Goal: Transaction & Acquisition: Purchase product/service

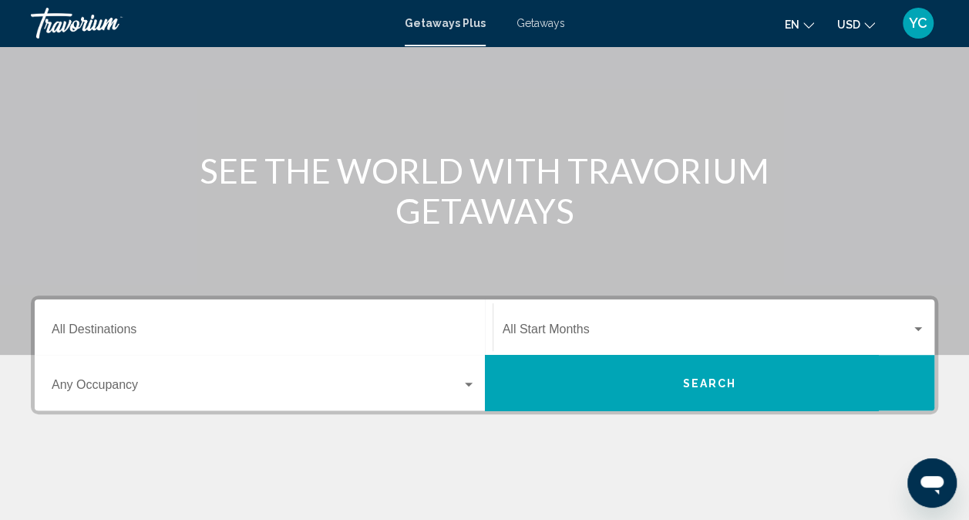
scroll to position [109, 0]
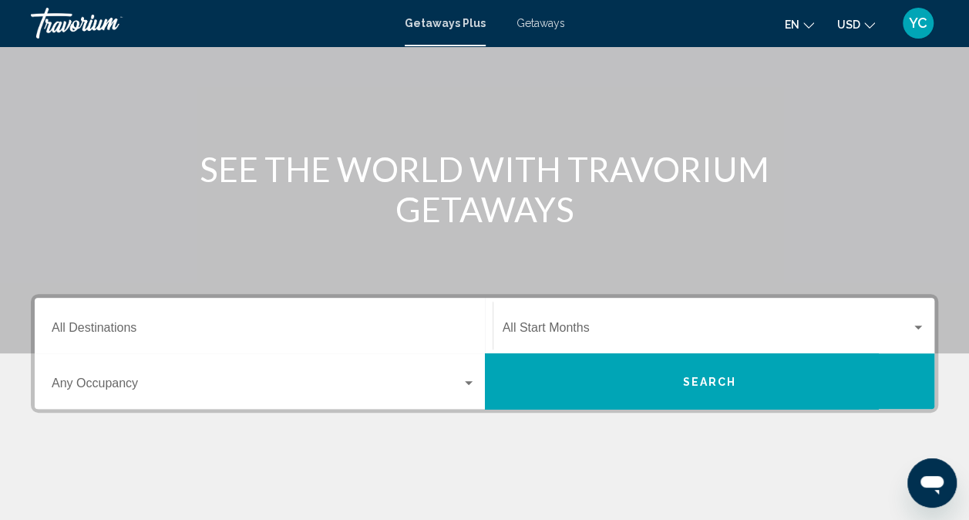
click at [540, 22] on span "Getaways" at bounding box center [540, 23] width 49 height 12
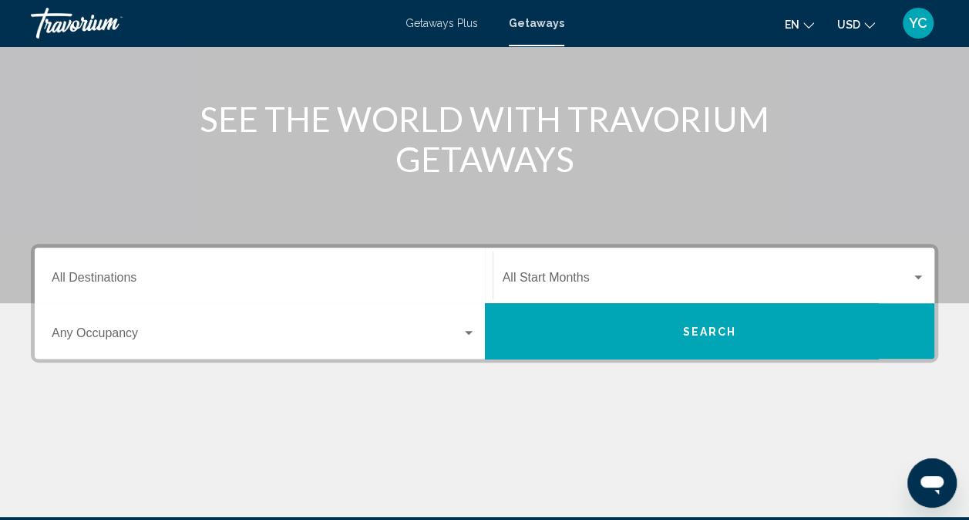
click at [103, 276] on input "Destination All Destinations" at bounding box center [264, 281] width 424 height 14
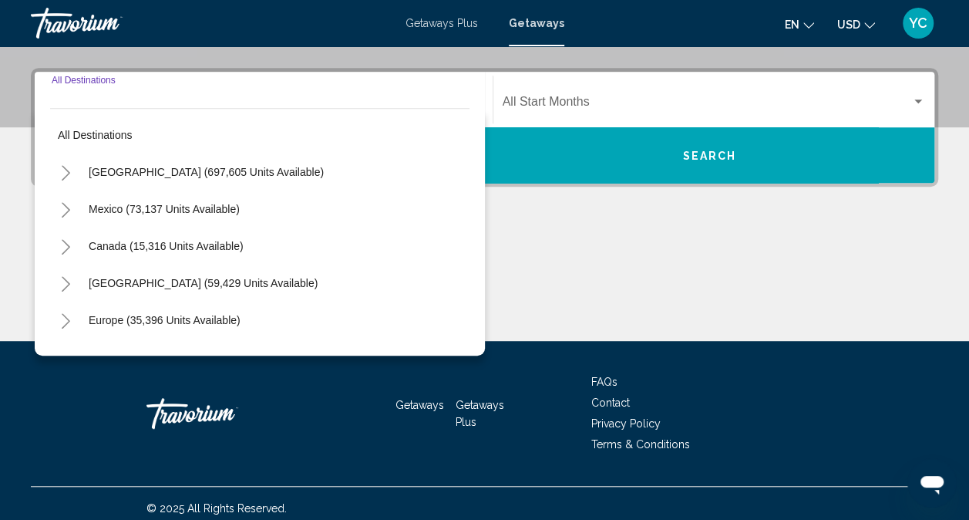
scroll to position [345, 0]
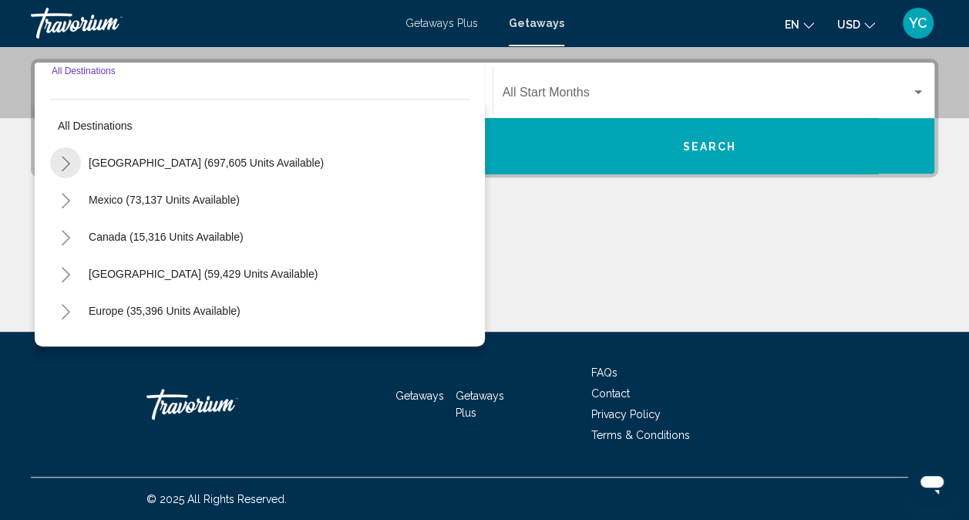
click at [65, 163] on icon "Toggle United States (697,605 units available)" at bounding box center [66, 163] width 12 height 15
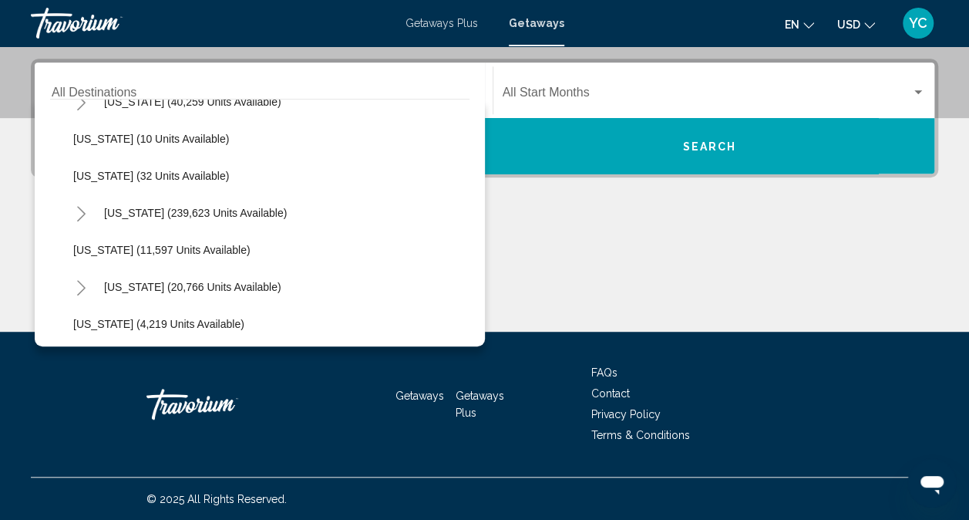
scroll to position [251, 0]
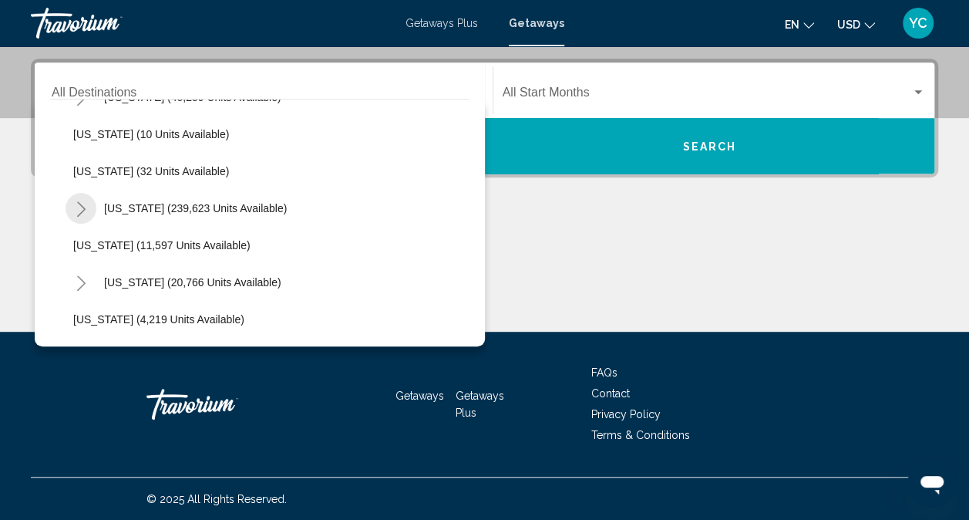
click at [77, 214] on icon "Toggle Florida (239,623 units available)" at bounding box center [81, 208] width 8 height 15
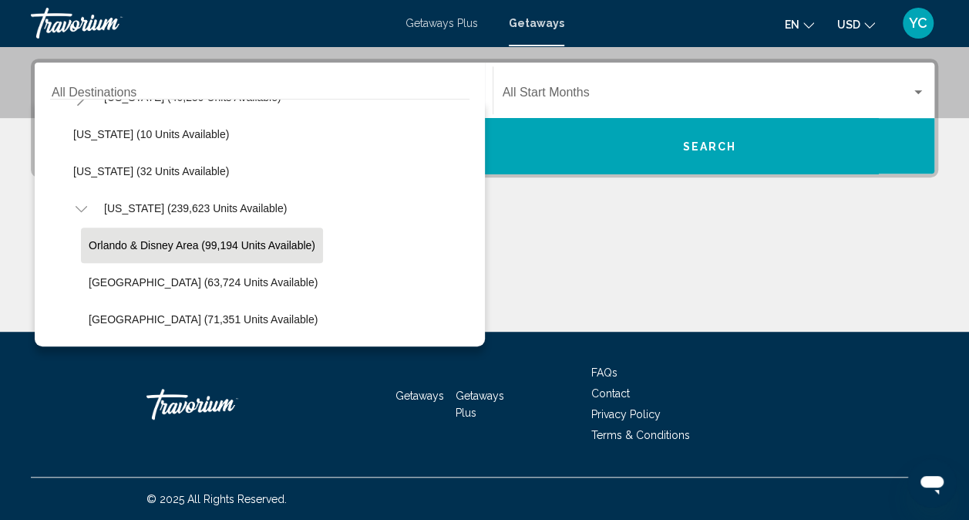
click at [141, 244] on span "Orlando & Disney Area (99,194 units available)" at bounding box center [202, 245] width 227 height 12
type input "**********"
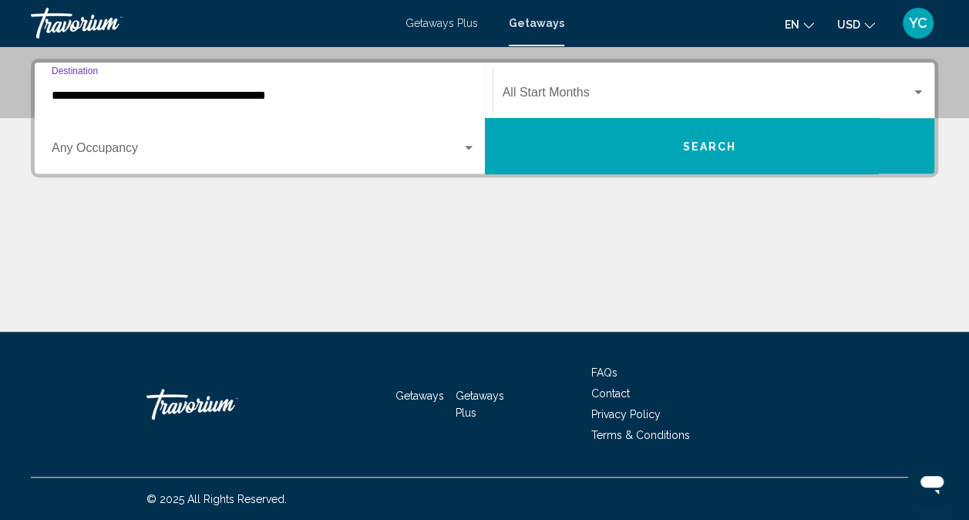
click at [466, 146] on div "Search widget" at bounding box center [469, 148] width 8 height 4
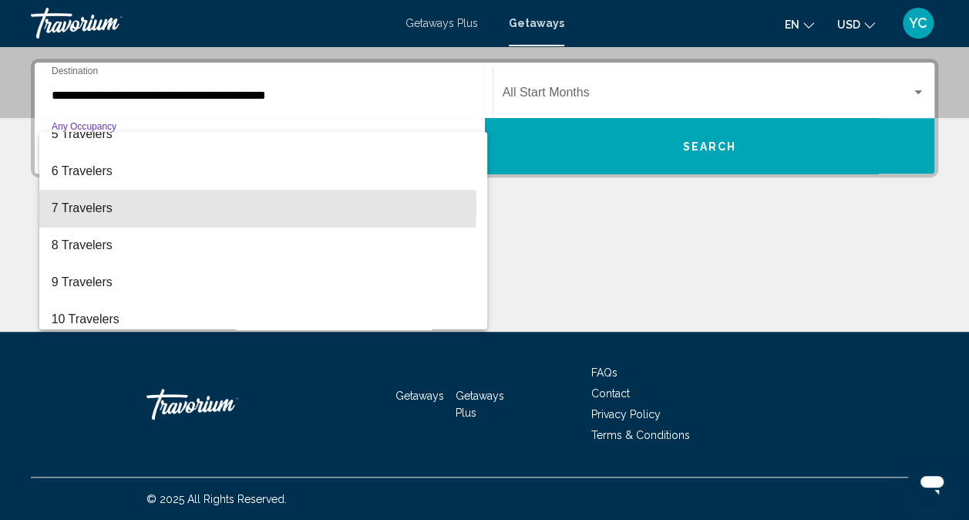
scroll to position [167, 0]
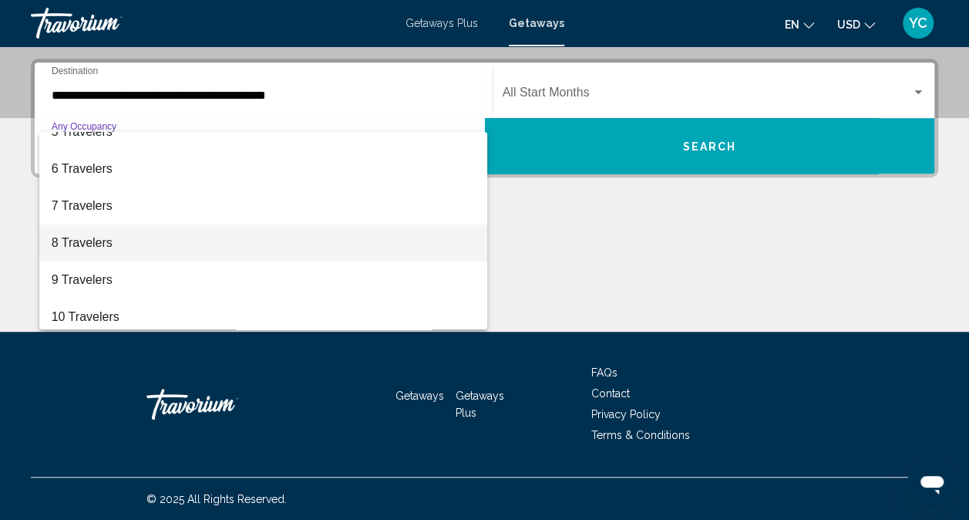
click at [161, 240] on span "8 Travelers" at bounding box center [264, 242] width 424 height 37
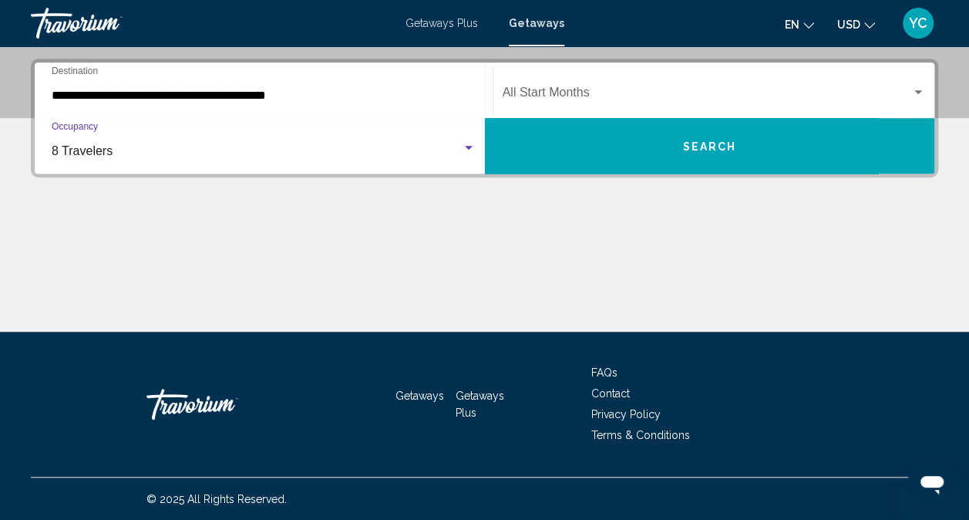
click at [721, 150] on span "Search" at bounding box center [709, 146] width 54 height 12
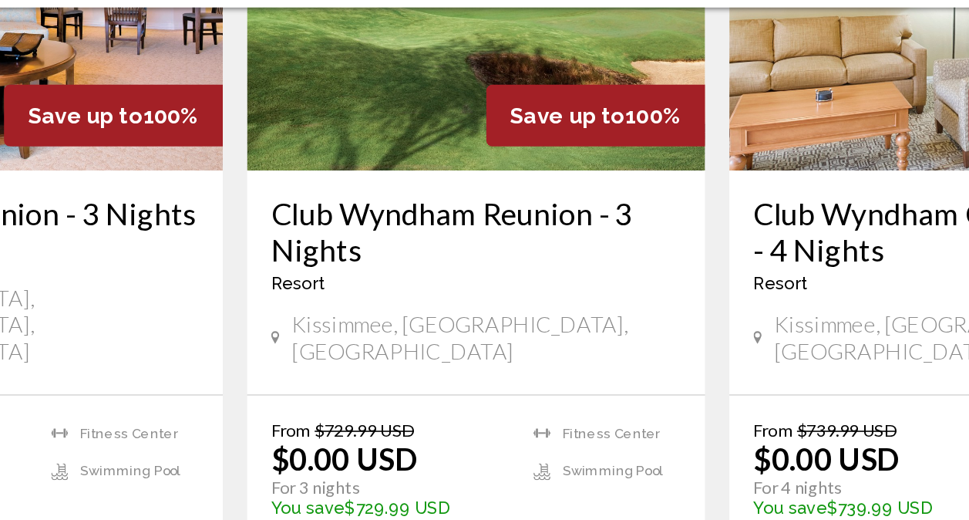
scroll to position [794, 0]
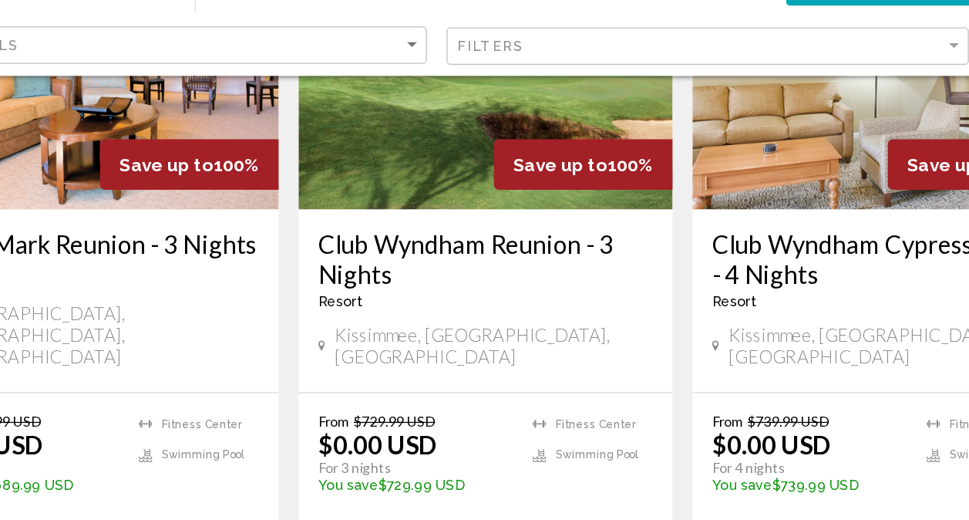
click at [487, 496] on span "View Resort" at bounding box center [451, 502] width 92 height 12
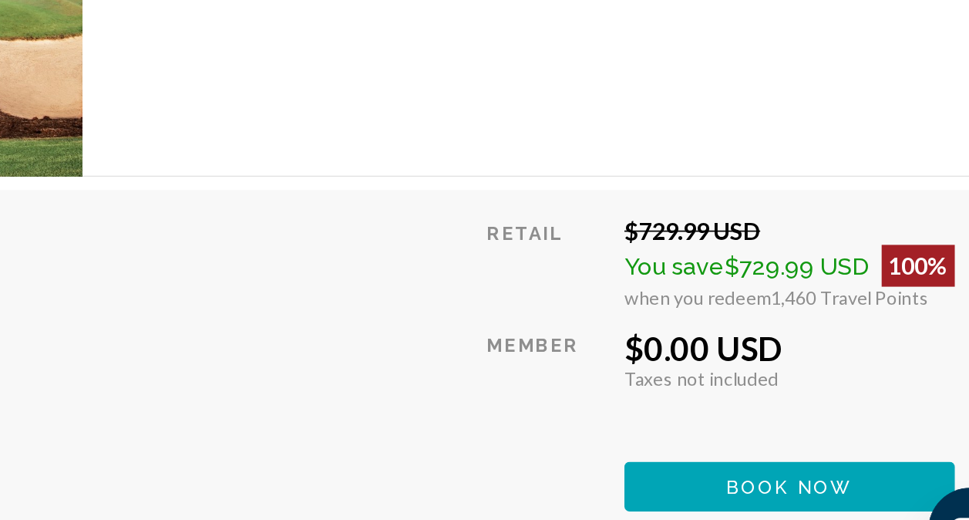
scroll to position [3109, 0]
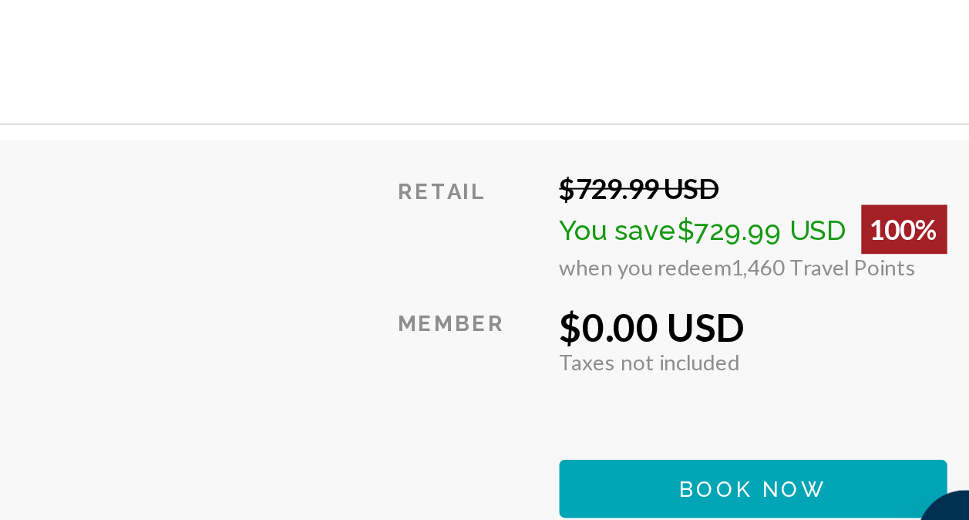
click at [813, 456] on span "Book now" at bounding box center [825, 458] width 75 height 12
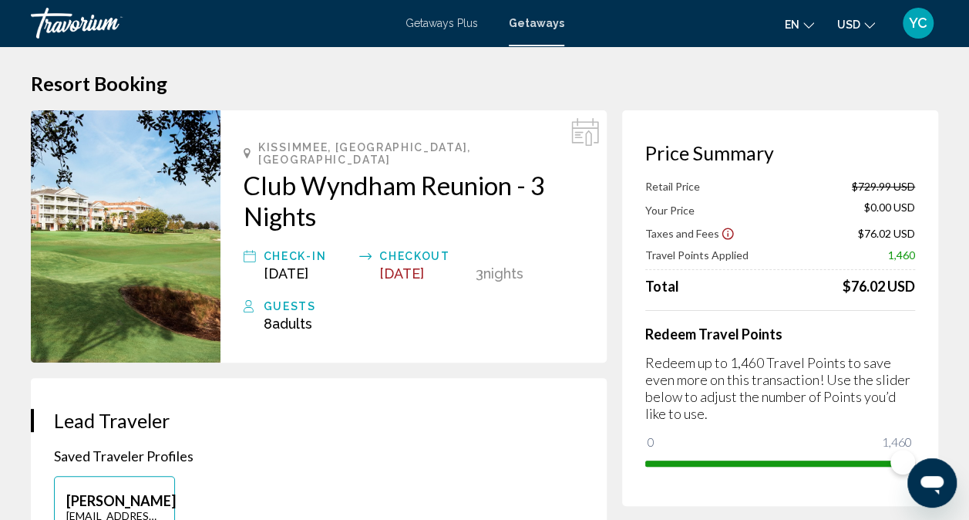
scroll to position [4, 0]
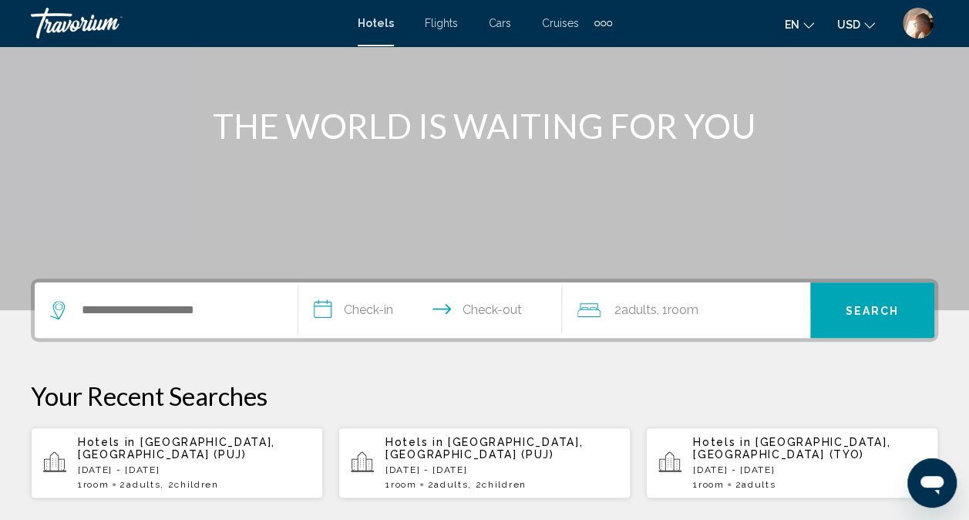
scroll to position [153, 0]
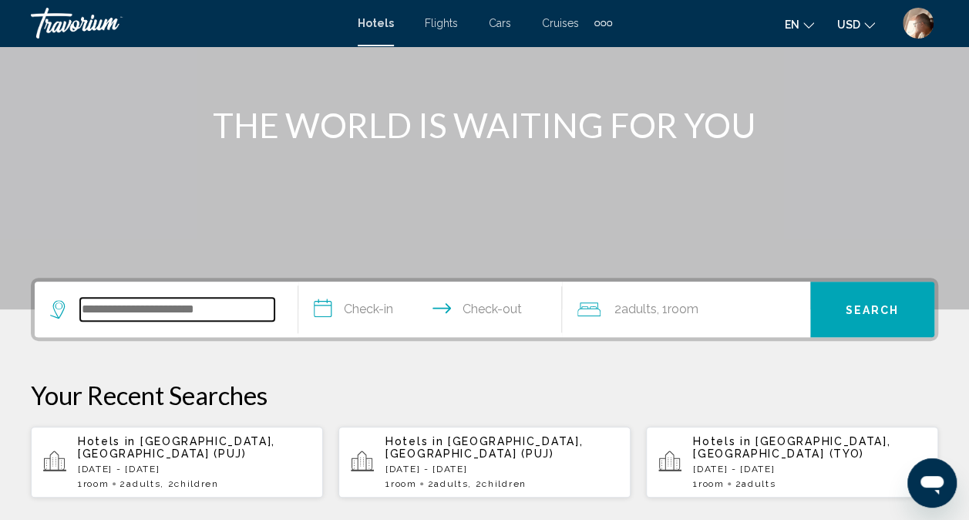
click at [197, 305] on input "Search widget" at bounding box center [177, 309] width 194 height 23
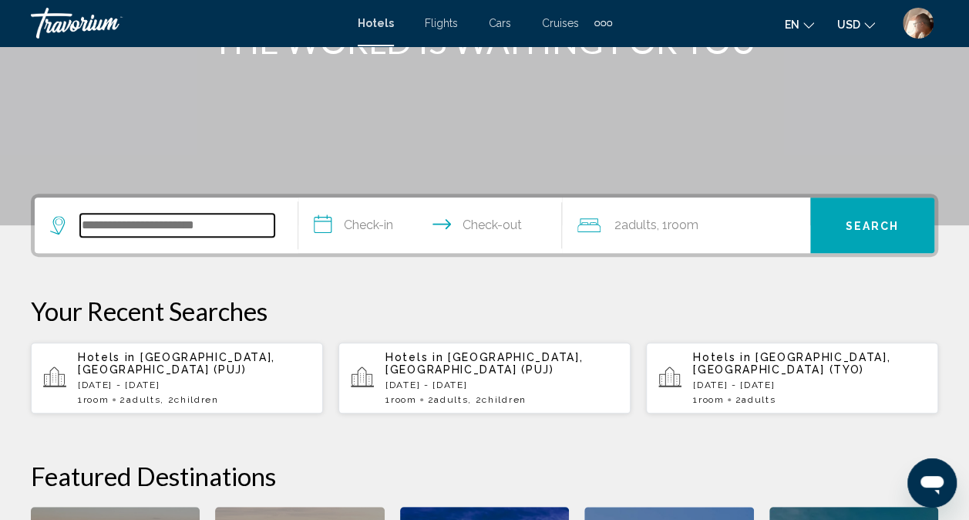
scroll to position [236, 0]
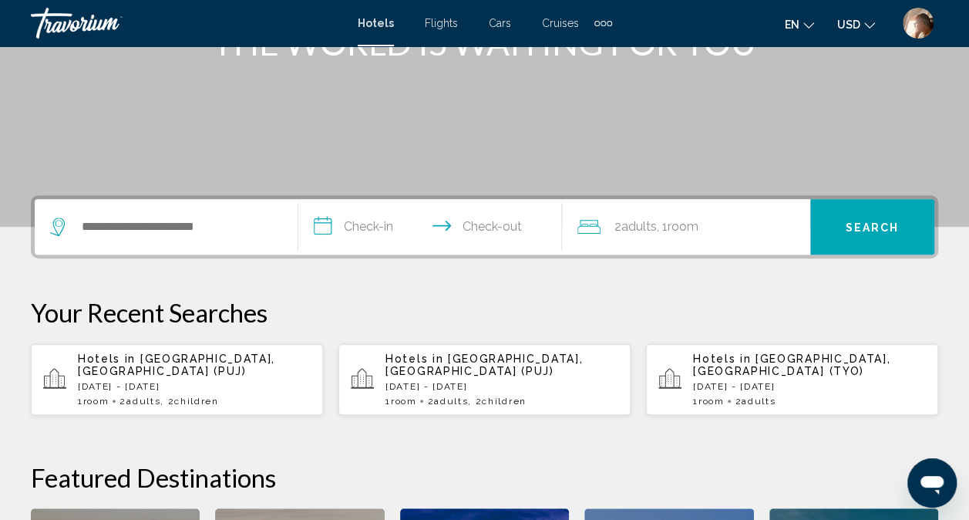
click at [197, 305] on p "Your Recent Searches" at bounding box center [484, 312] width 907 height 31
click at [201, 227] on input "Search widget" at bounding box center [177, 226] width 194 height 23
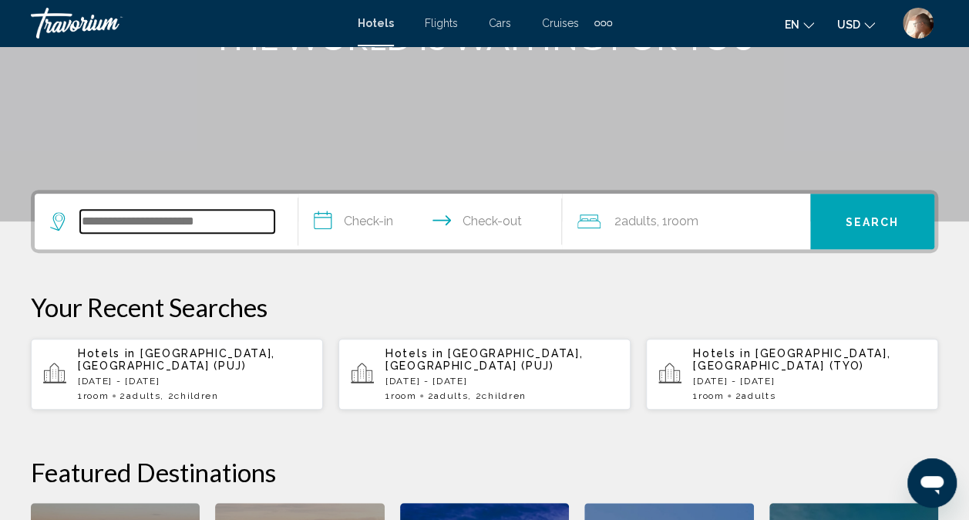
scroll to position [234, 0]
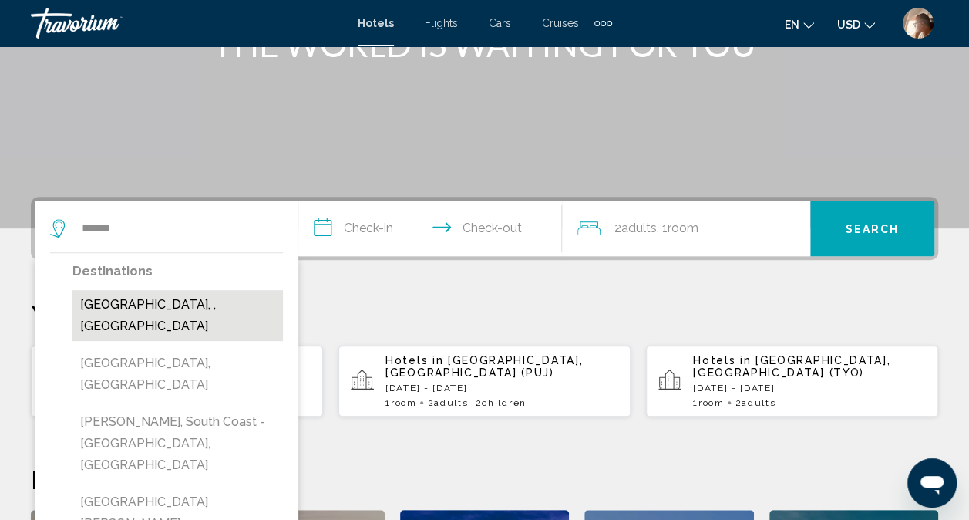
click at [134, 310] on button "[GEOGRAPHIC_DATA], , [GEOGRAPHIC_DATA]" at bounding box center [177, 315] width 210 height 51
type input "**********"
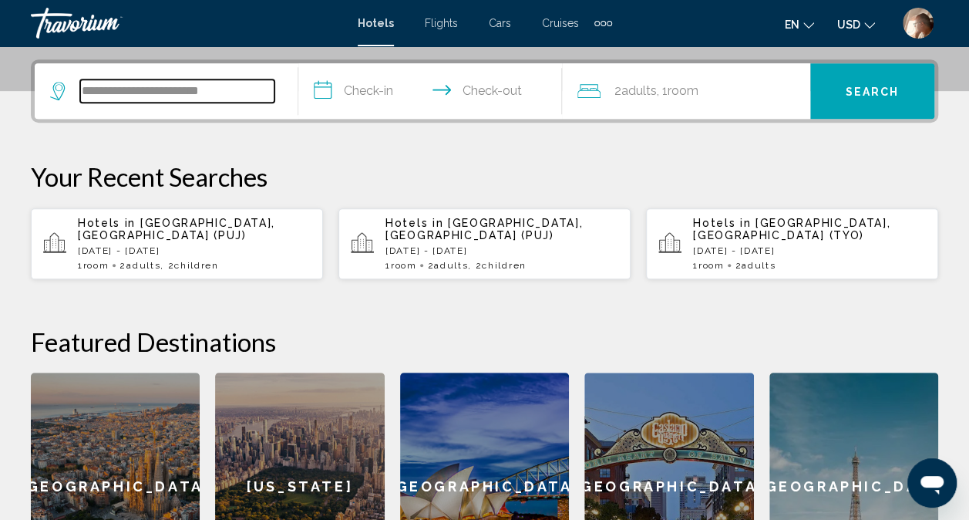
scroll to position [381, 0]
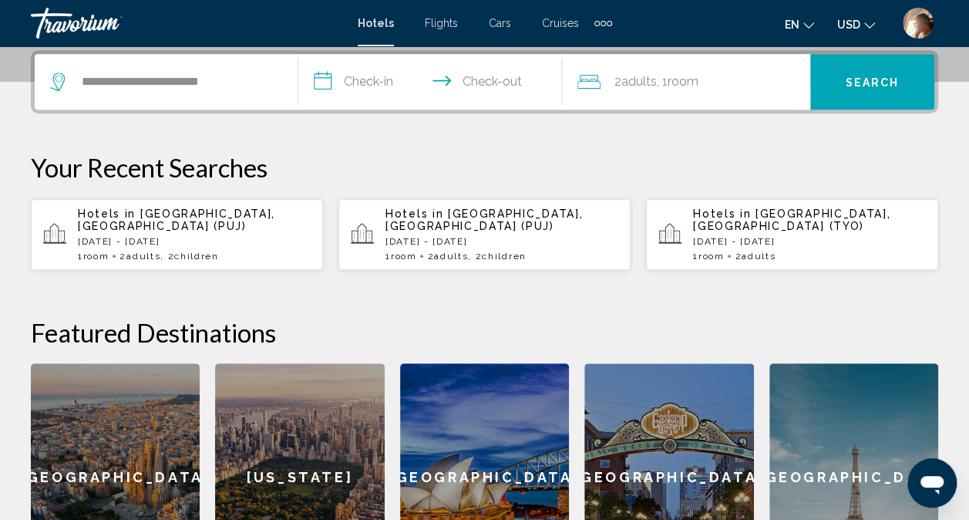
click at [380, 82] on input "**********" at bounding box center [433, 84] width 270 height 60
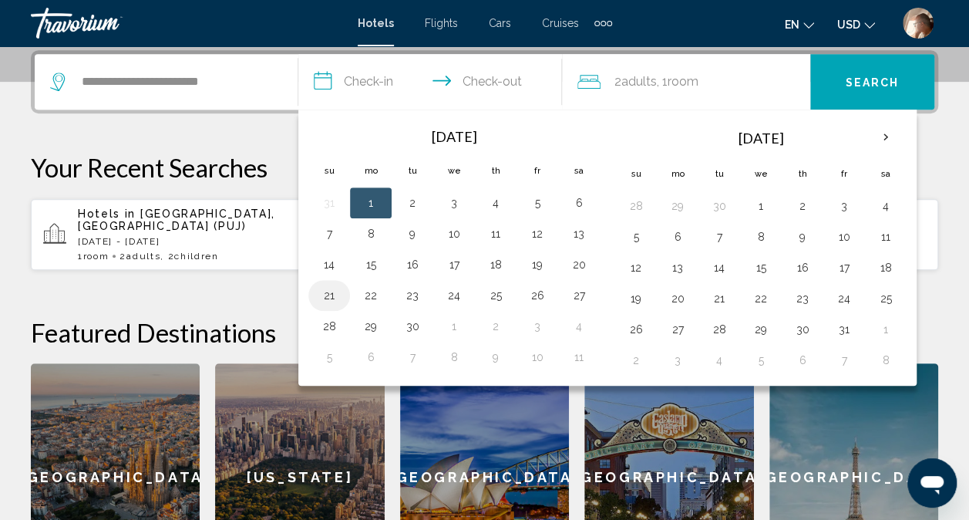
click at [334, 292] on button "21" at bounding box center [329, 295] width 25 height 22
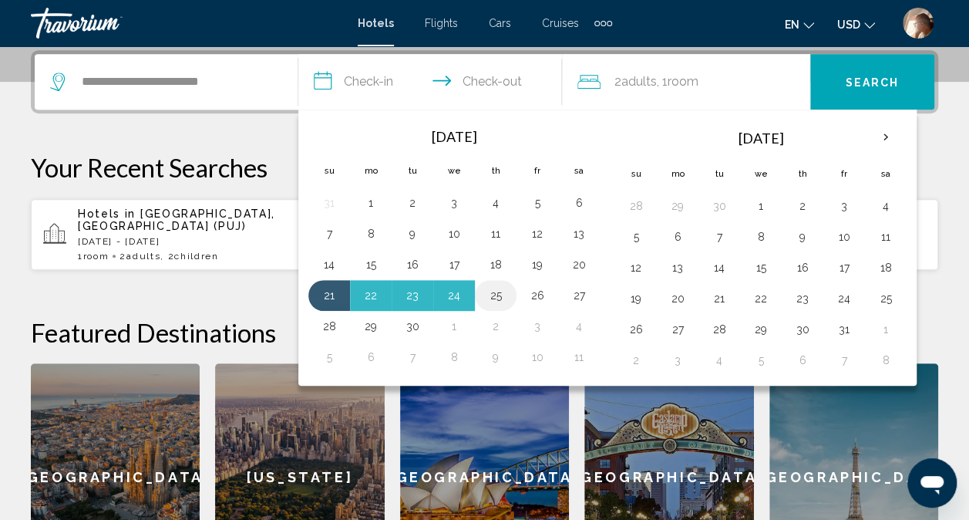
click at [501, 293] on button "25" at bounding box center [495, 295] width 25 height 22
type input "**********"
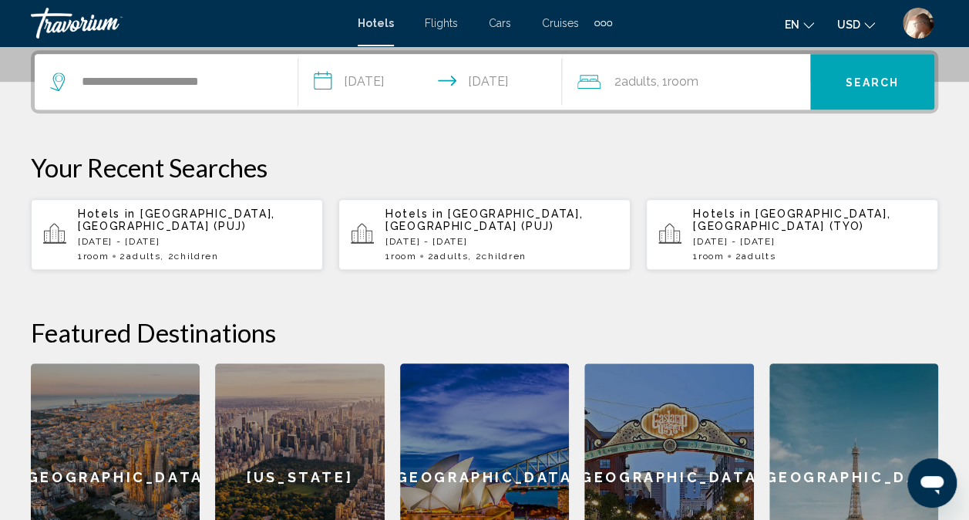
click at [706, 96] on div "2 Adult Adults , 1 Room rooms" at bounding box center [693, 82] width 233 height 56
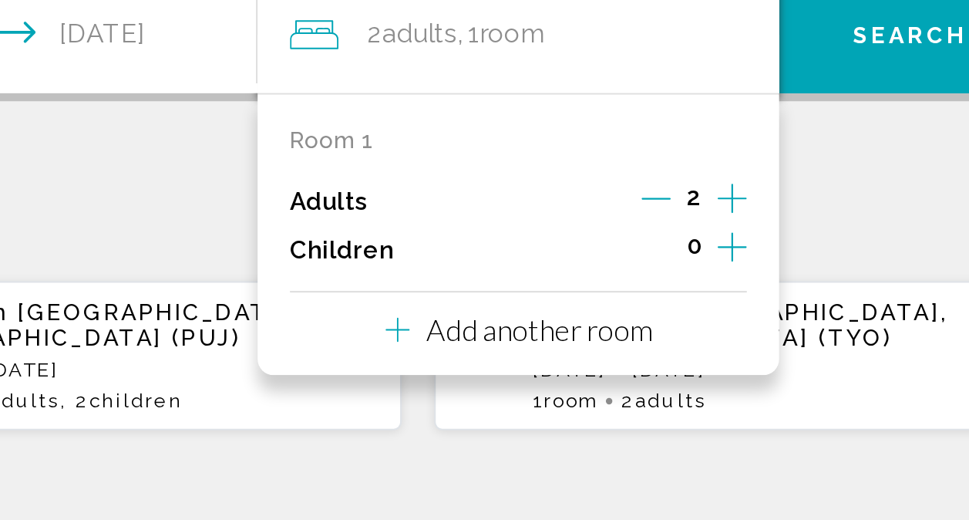
scroll to position [369, 0]
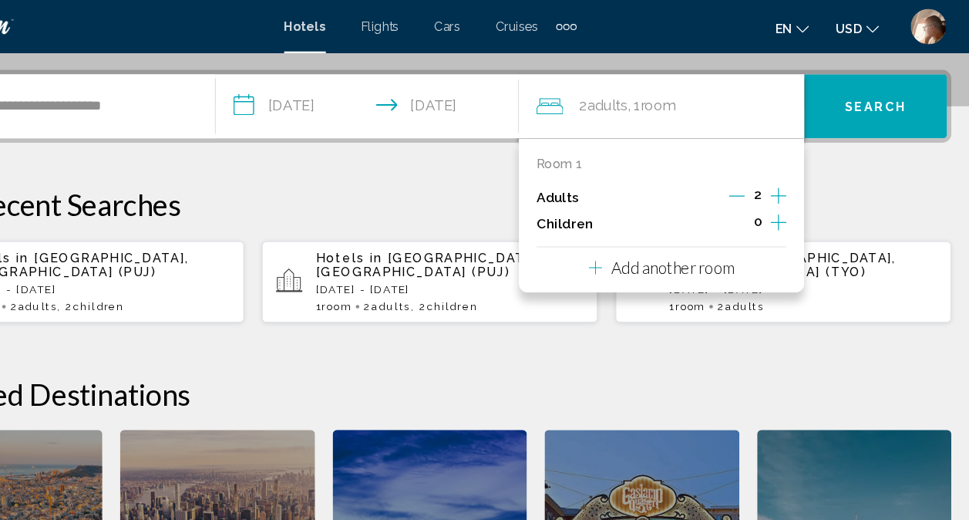
click at [702, 232] on p "Add another room" at bounding box center [695, 232] width 107 height 17
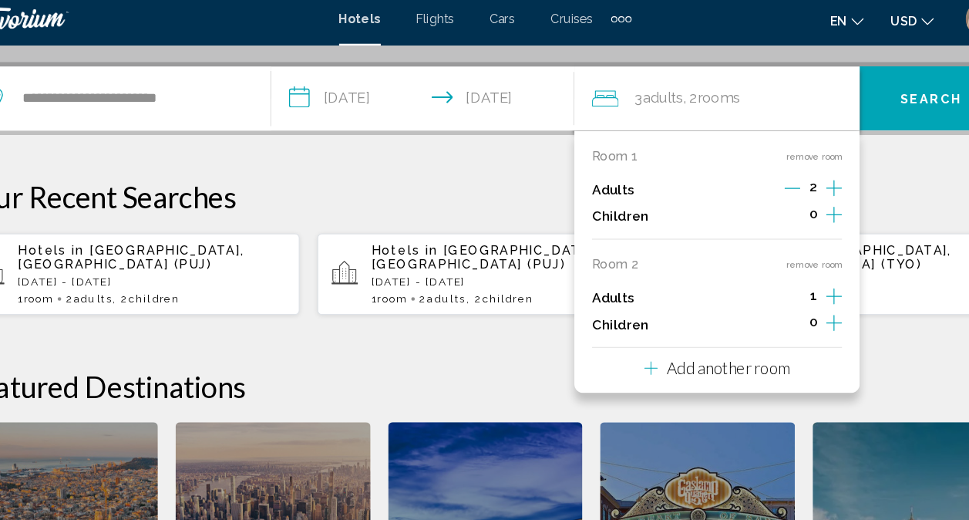
scroll to position [370, 0]
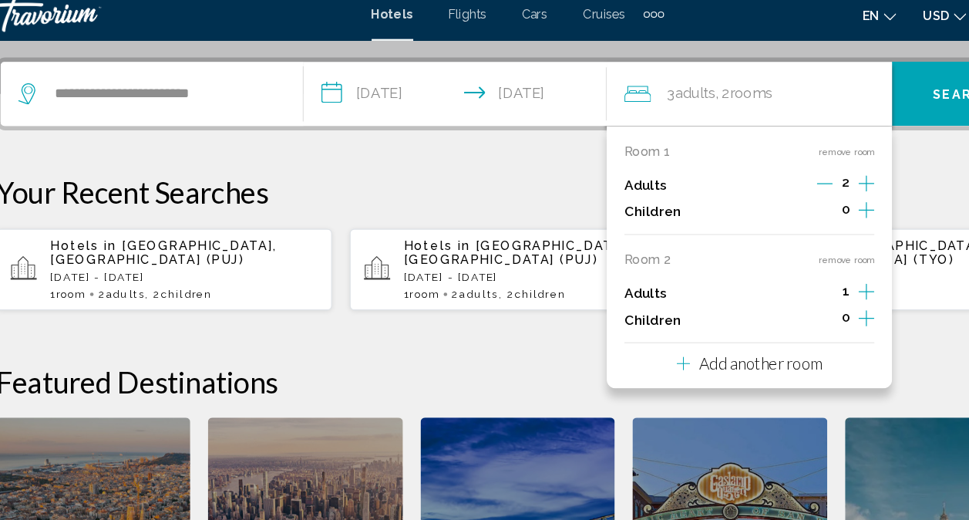
click at [700, 331] on p "Add another room" at bounding box center [695, 326] width 107 height 17
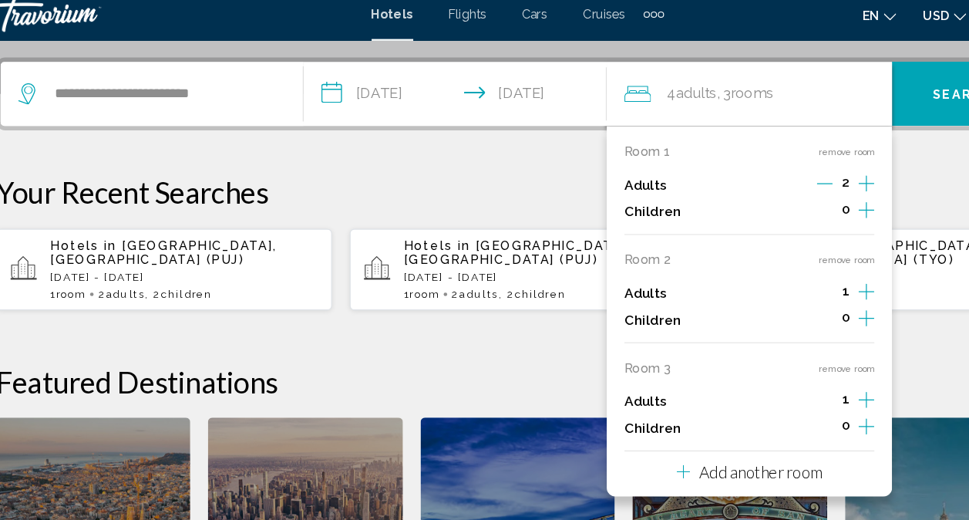
click at [705, 416] on p "Add another room" at bounding box center [695, 420] width 107 height 17
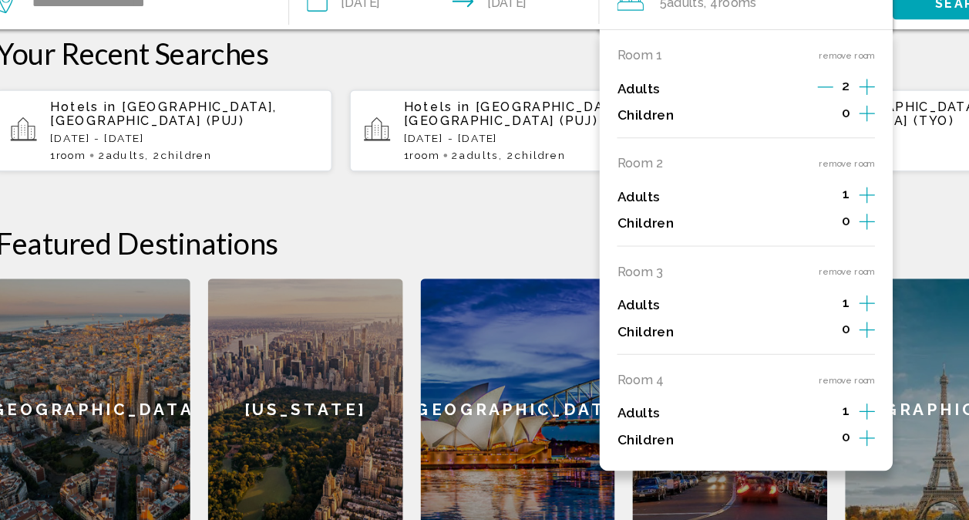
scroll to position [440, 0]
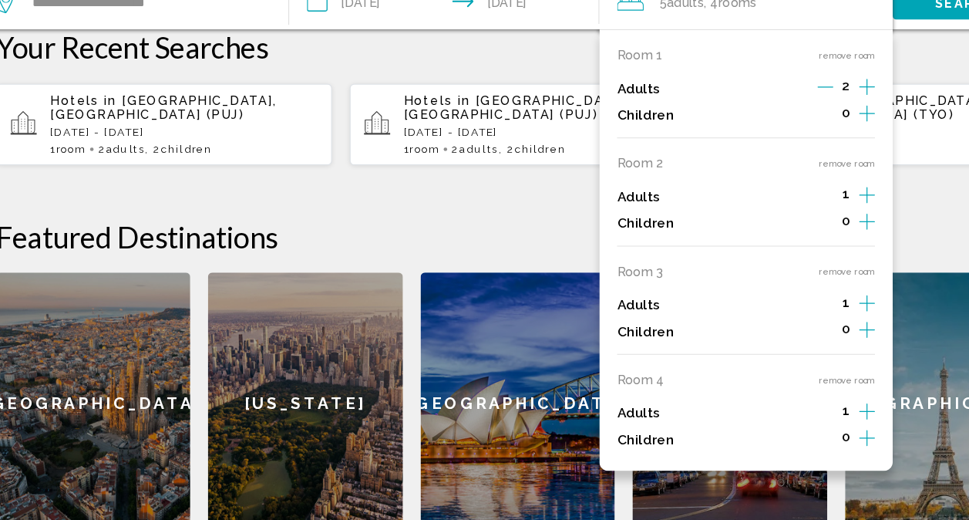
click at [783, 396] on button "remove room" at bounding box center [771, 397] width 49 height 10
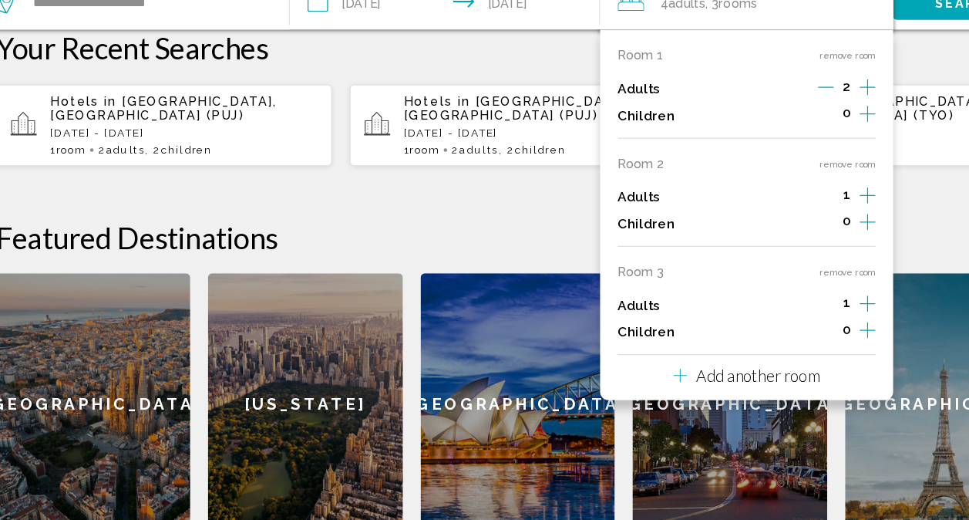
scroll to position [439, 0]
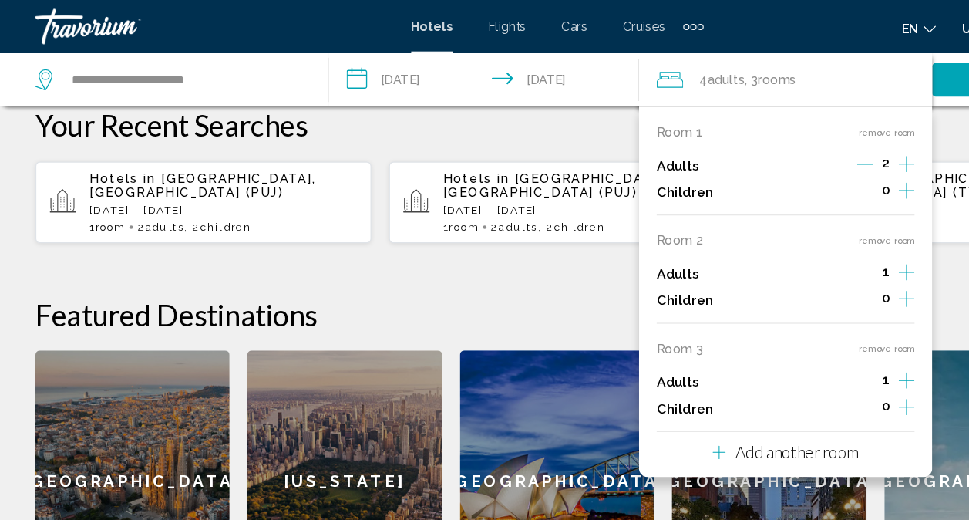
click at [780, 304] on button "remove room" at bounding box center [771, 303] width 49 height 10
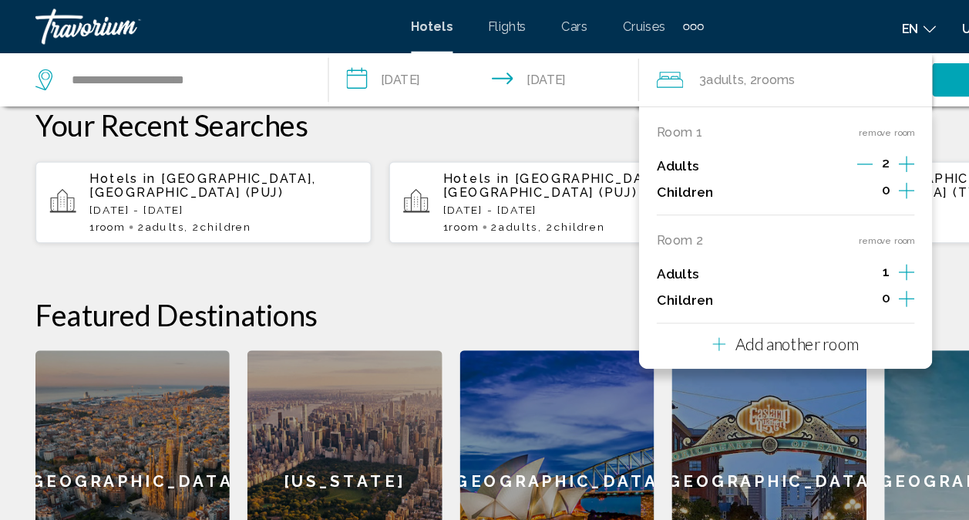
click at [778, 211] on button "remove room" at bounding box center [771, 209] width 49 height 10
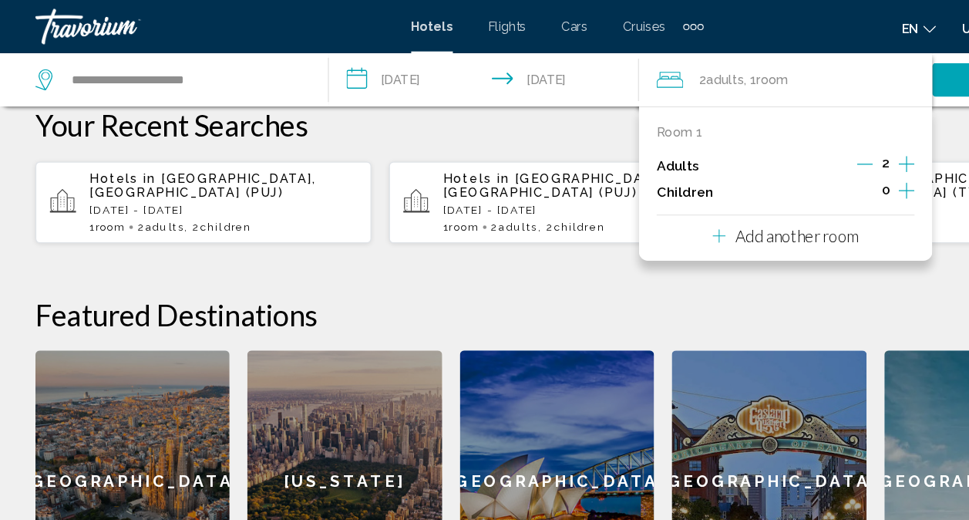
click at [789, 262] on h2 "Featured Destinations" at bounding box center [484, 273] width 907 height 31
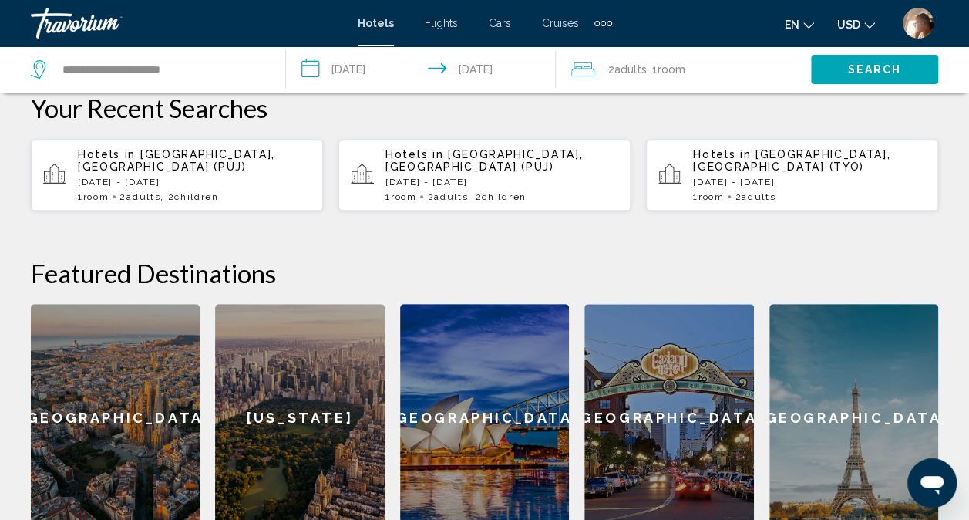
scroll to position [437, 0]
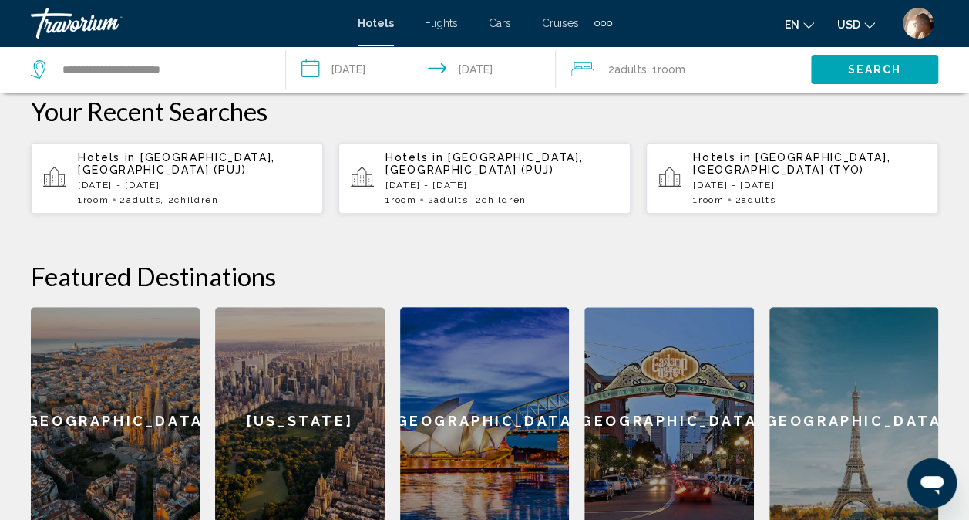
click at [863, 74] on span "Search" at bounding box center [875, 70] width 54 height 12
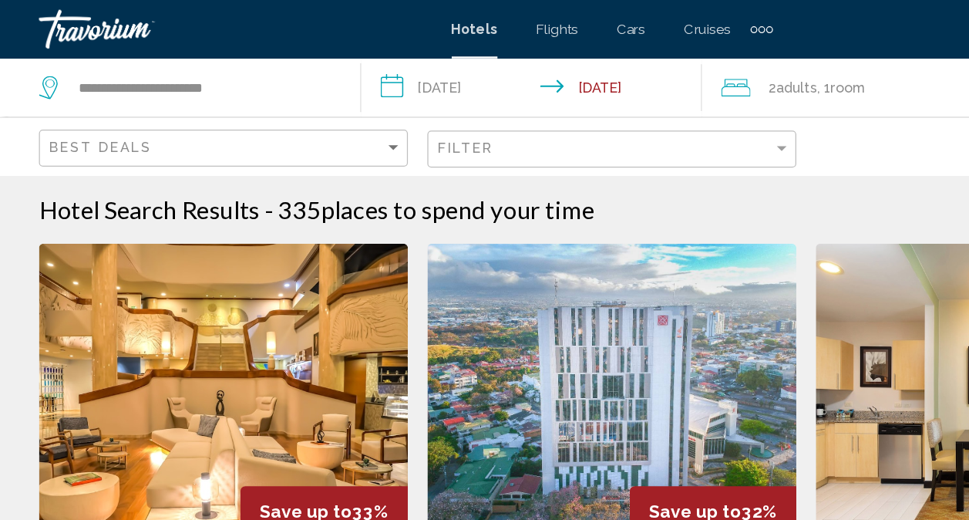
click at [93, 23] on div "Travorium" at bounding box center [108, 23] width 154 height 31
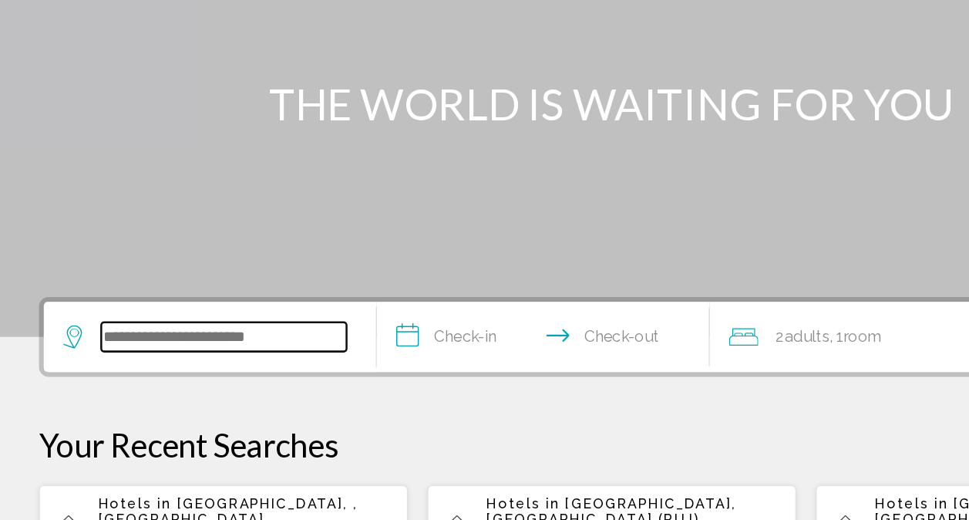
click at [133, 379] on input "Search widget" at bounding box center [177, 374] width 194 height 23
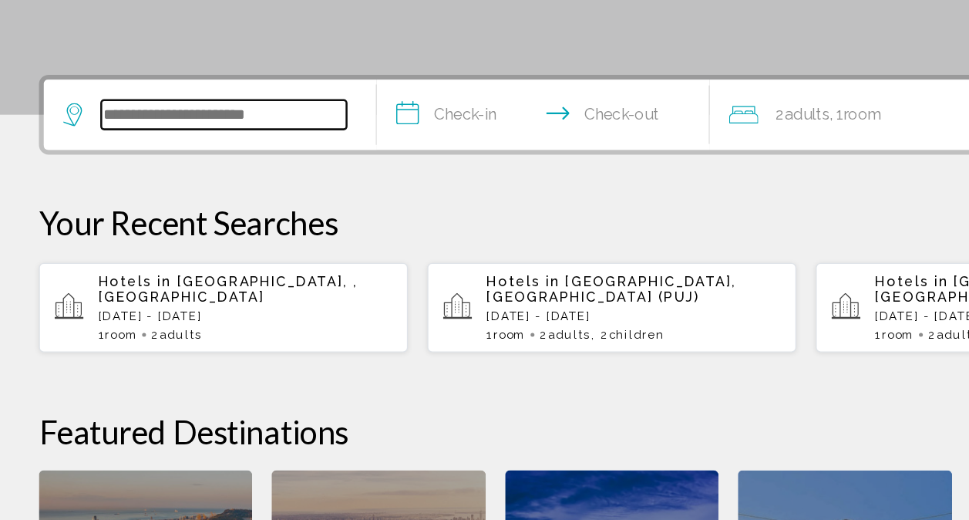
scroll to position [273, 0]
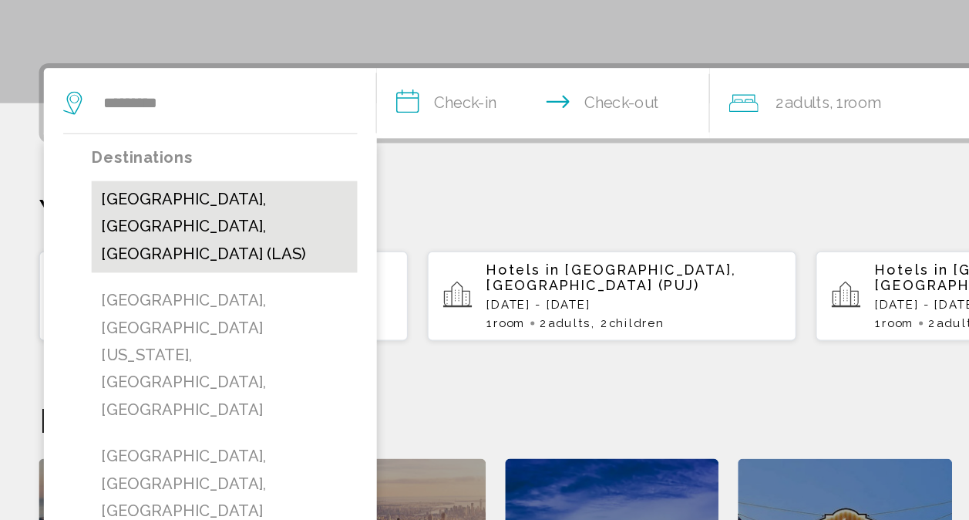
click at [153, 269] on button "[GEOGRAPHIC_DATA], [GEOGRAPHIC_DATA], [GEOGRAPHIC_DATA] (LAS)" at bounding box center [177, 287] width 210 height 72
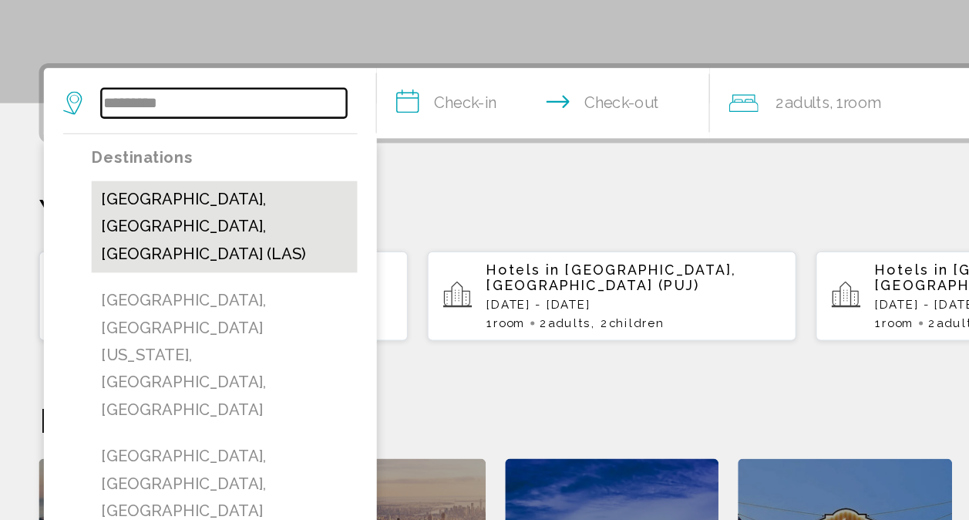
type input "**********"
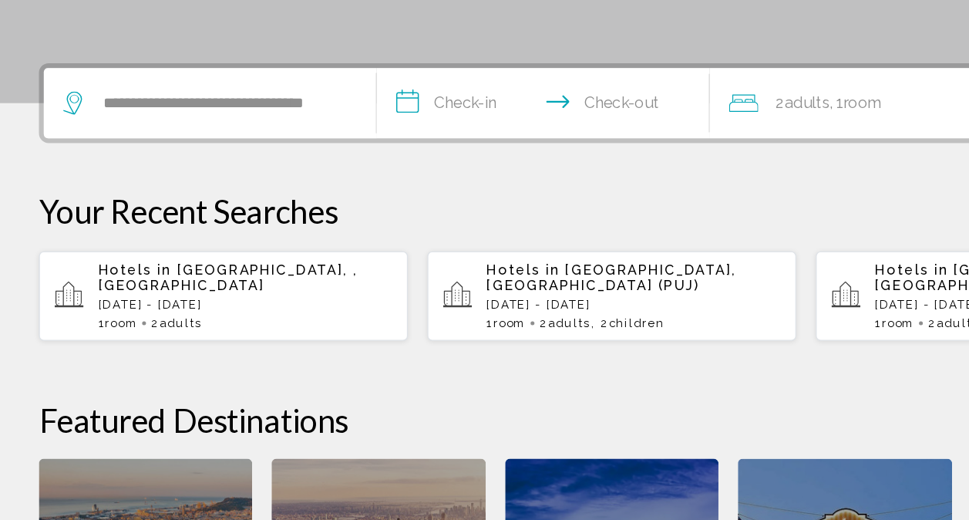
click at [372, 184] on input "**********" at bounding box center [433, 192] width 270 height 60
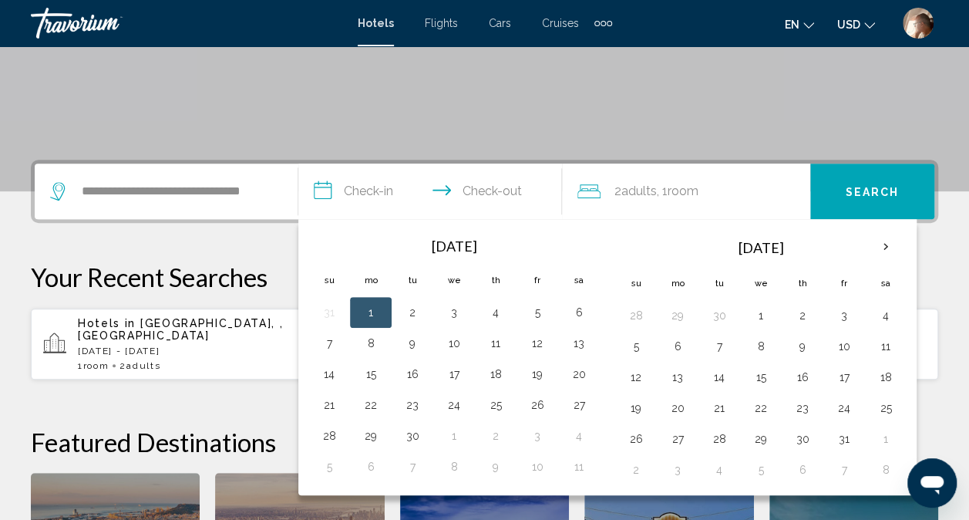
scroll to position [272, 0]
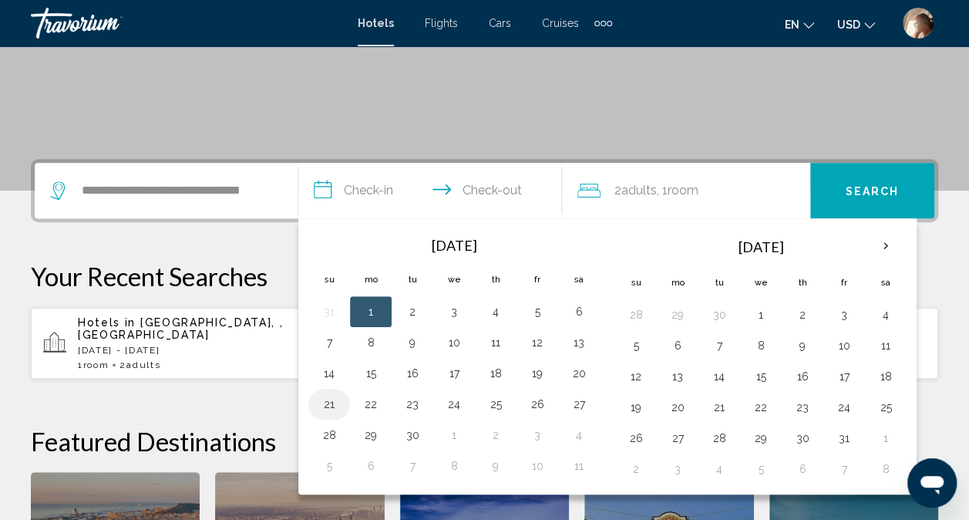
click at [328, 403] on button "21" at bounding box center [329, 404] width 25 height 22
click at [498, 405] on button "25" at bounding box center [495, 404] width 25 height 22
type input "**********"
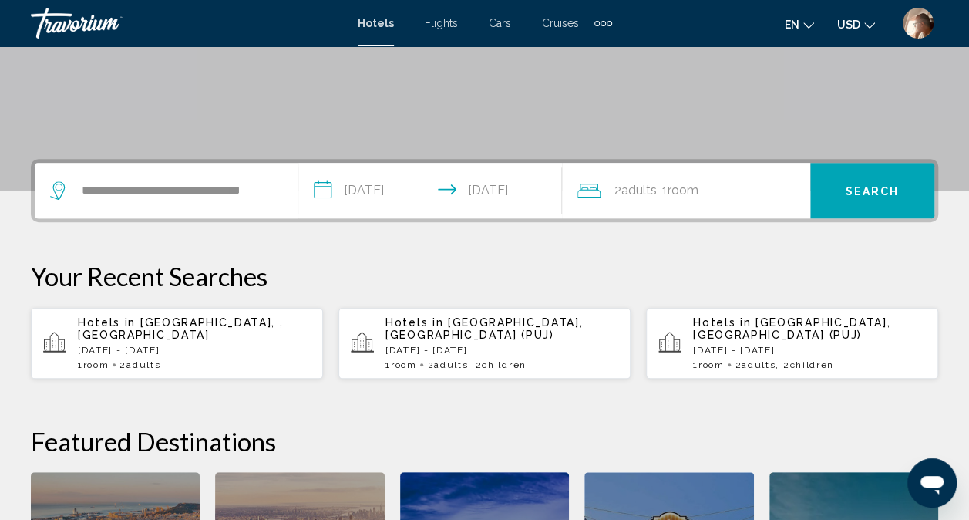
click at [869, 190] on span "Search" at bounding box center [873, 191] width 54 height 12
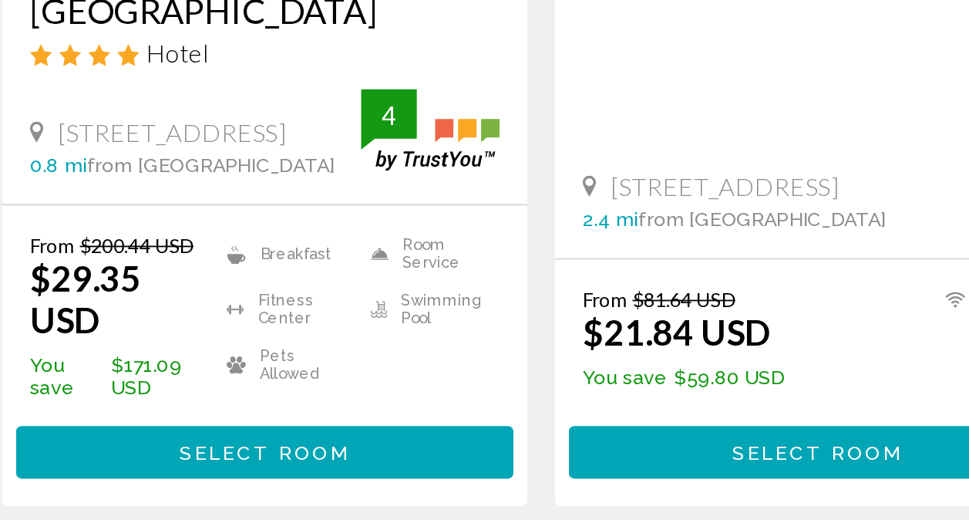
scroll to position [338, 0]
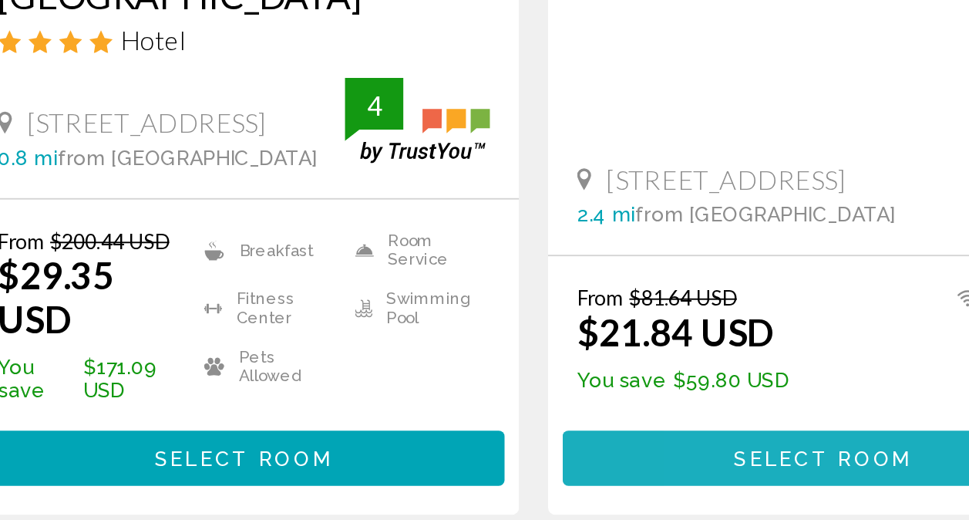
click at [766, 415] on span "Select Room" at bounding box center [792, 421] width 95 height 12
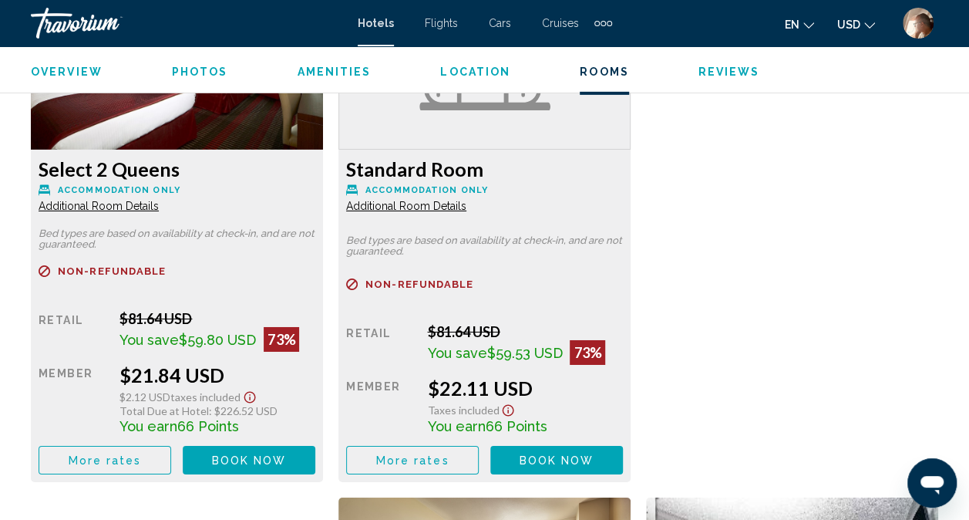
scroll to position [2515, 0]
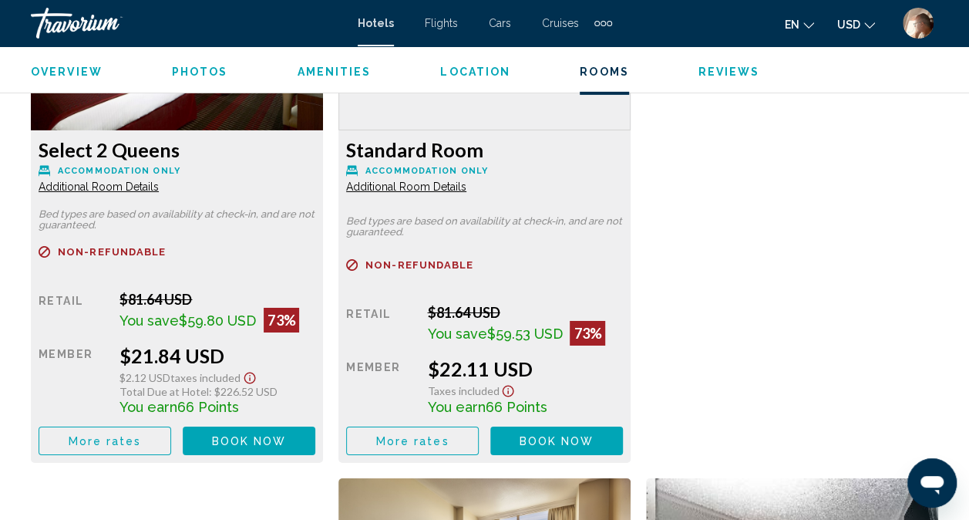
click at [243, 439] on span "Book now" at bounding box center [249, 441] width 75 height 12
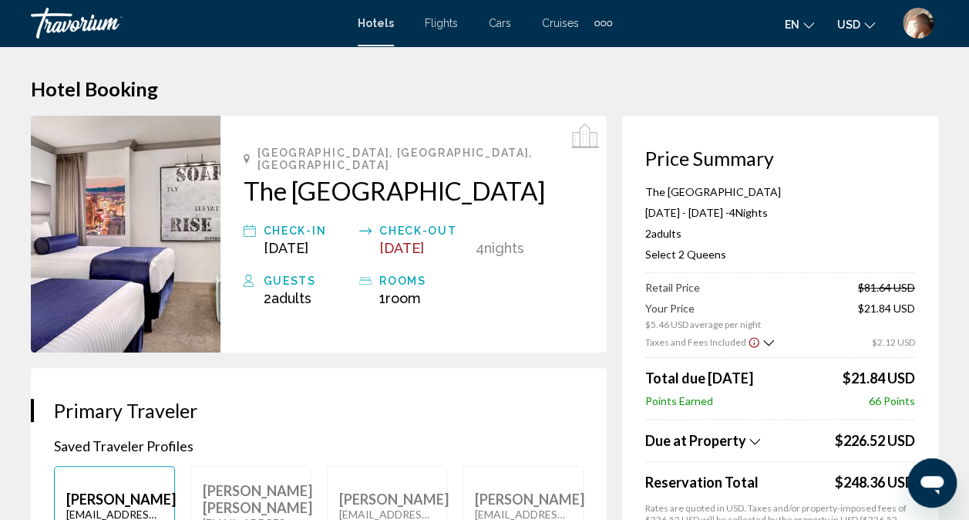
click at [91, 22] on div "Travorium" at bounding box center [108, 23] width 154 height 31
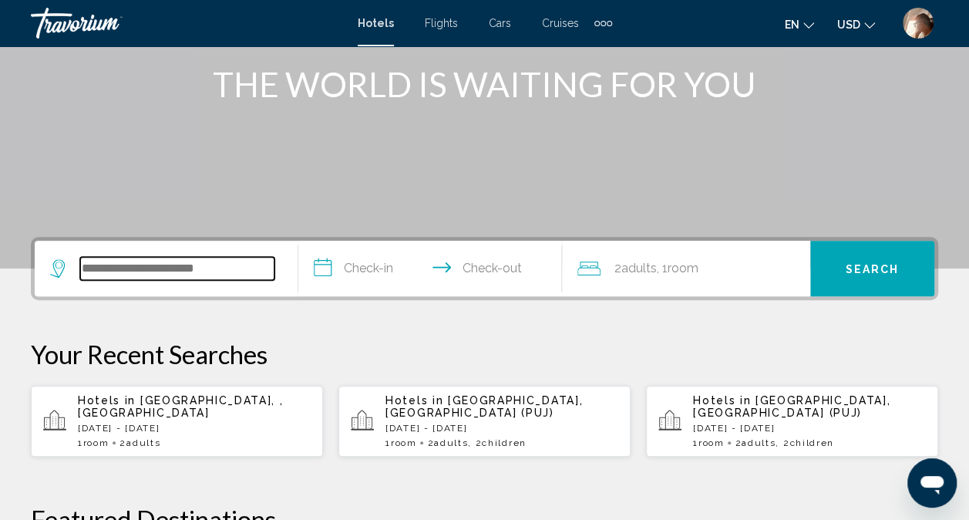
click at [153, 275] on input "Search widget" at bounding box center [177, 268] width 194 height 23
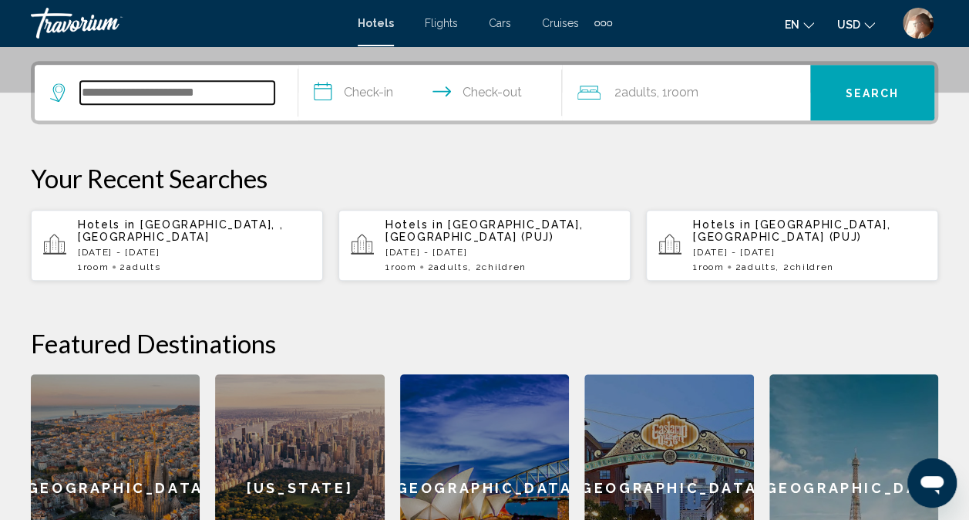
scroll to position [381, 0]
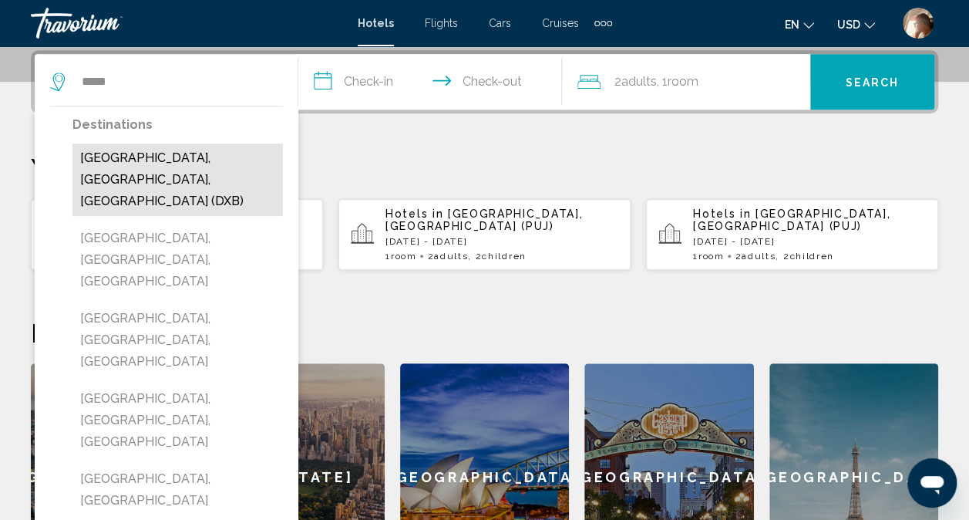
click at [162, 163] on button "[GEOGRAPHIC_DATA], [GEOGRAPHIC_DATA], [GEOGRAPHIC_DATA] (DXB)" at bounding box center [177, 179] width 210 height 72
type input "**********"
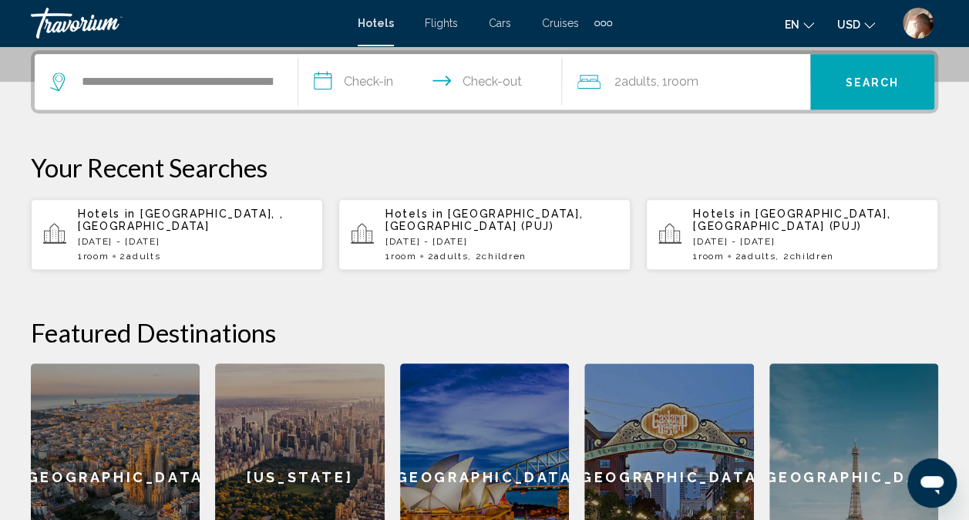
click at [373, 83] on input "**********" at bounding box center [433, 84] width 270 height 60
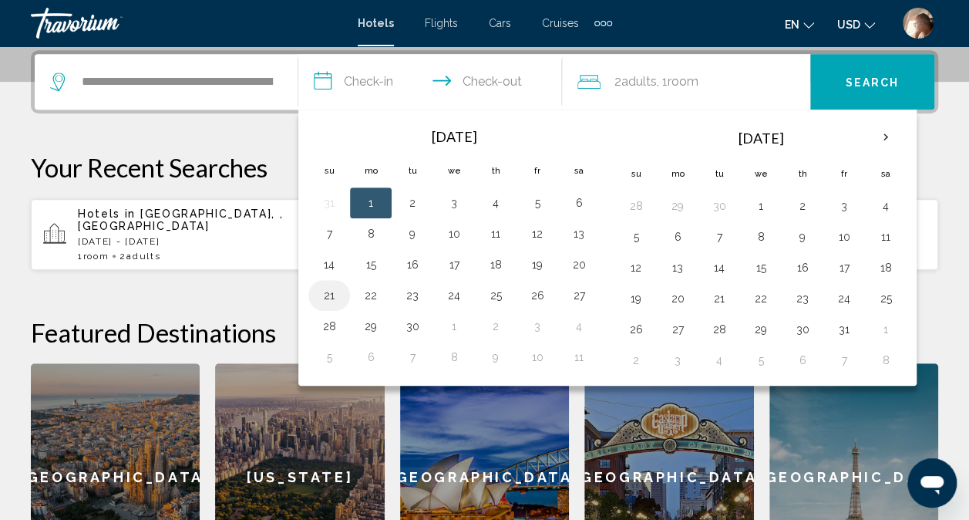
click at [328, 288] on button "21" at bounding box center [329, 295] width 25 height 22
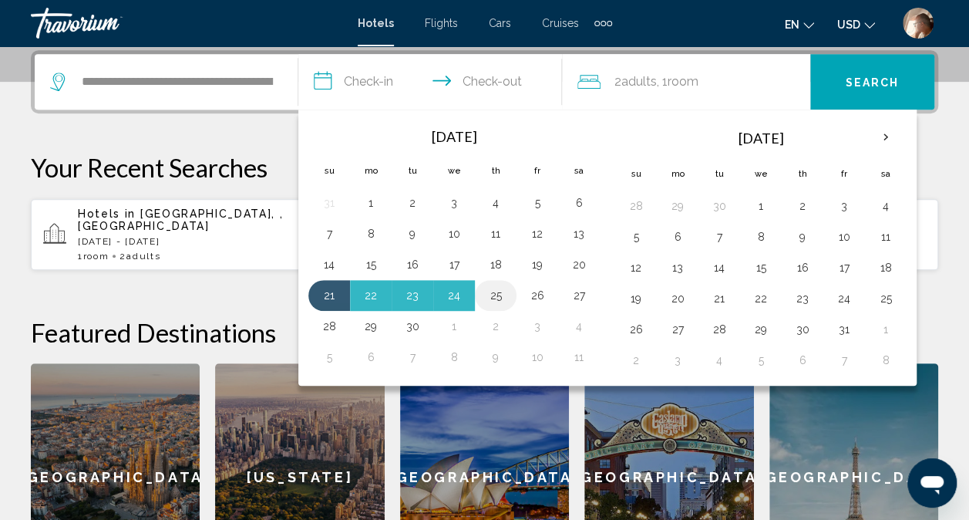
click at [500, 294] on button "25" at bounding box center [495, 295] width 25 height 22
type input "**********"
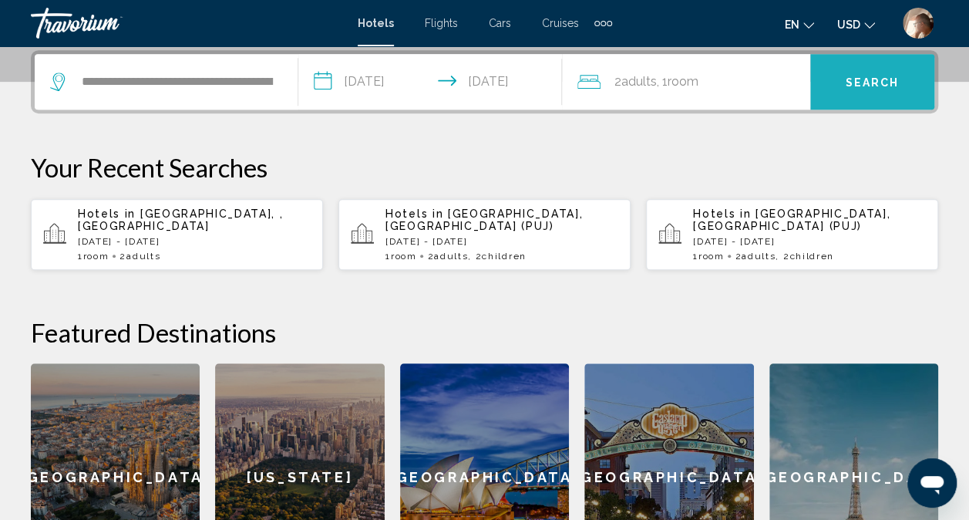
click at [857, 88] on span "Search" at bounding box center [873, 82] width 54 height 12
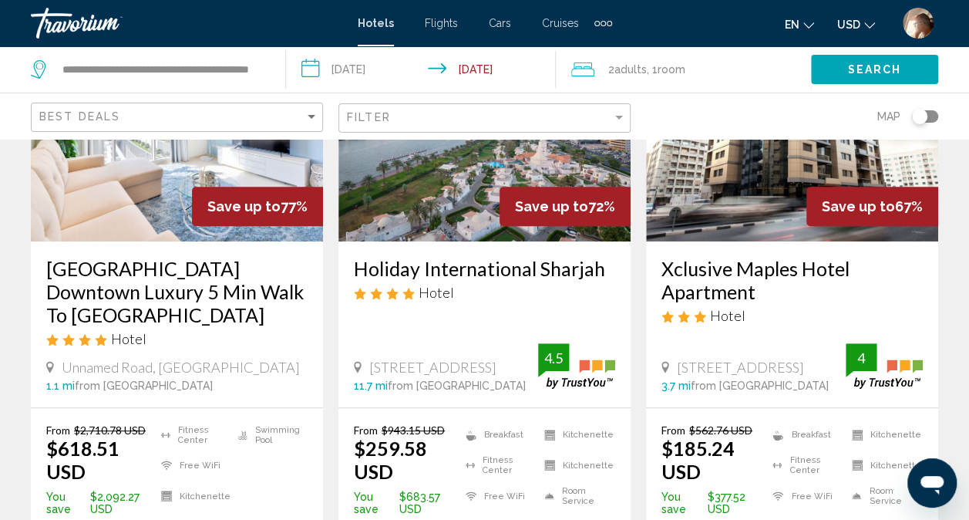
scroll to position [199, 0]
